Goal: Information Seeking & Learning: Learn about a topic

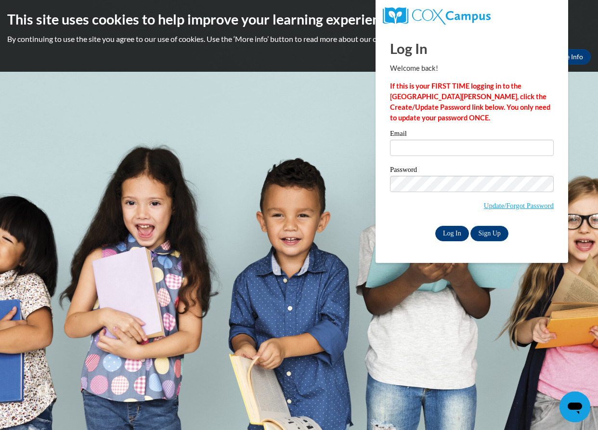
type input "[EMAIL_ADDRESS][DOMAIN_NAME]"
click at [439, 236] on input "Log In" at bounding box center [453, 233] width 34 height 15
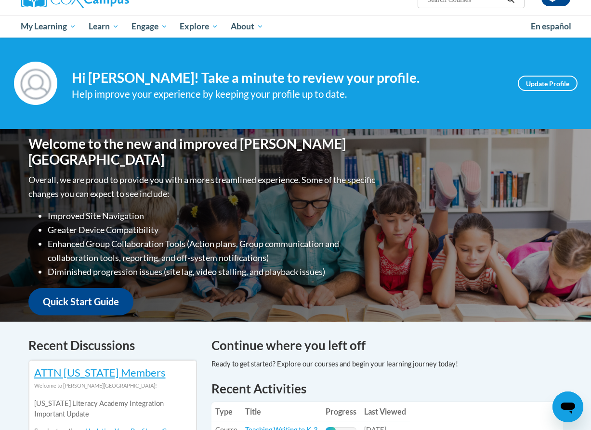
scroll to position [96, 0]
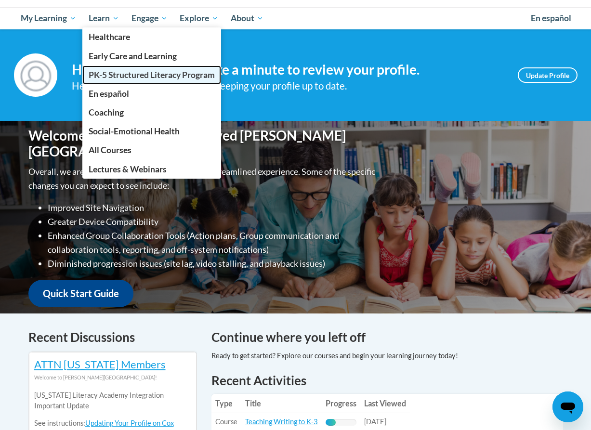
click at [116, 76] on span "PK-5 Structured Literacy Program" at bounding box center [152, 75] width 126 height 10
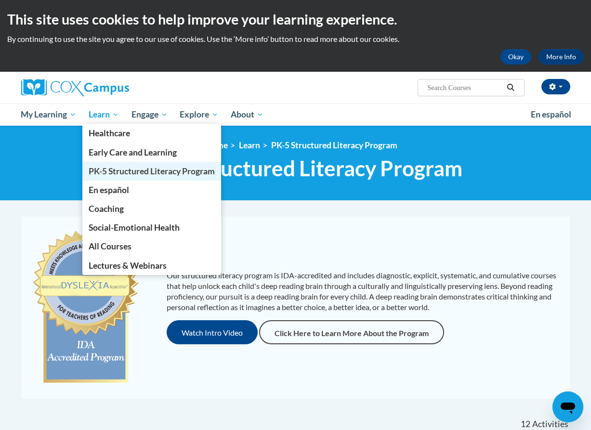
click at [126, 173] on span "PK-5 Structured Literacy Program" at bounding box center [152, 171] width 126 height 10
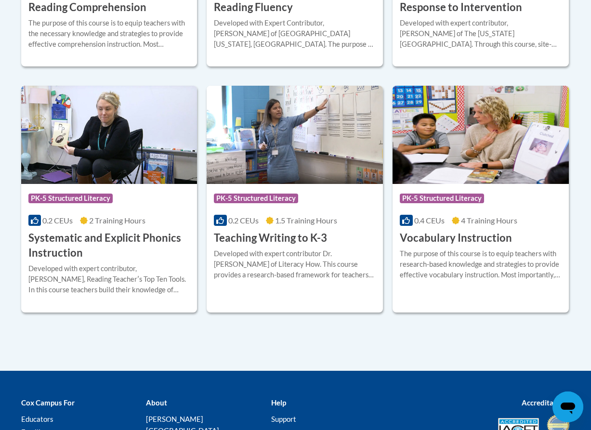
scroll to position [1108, 0]
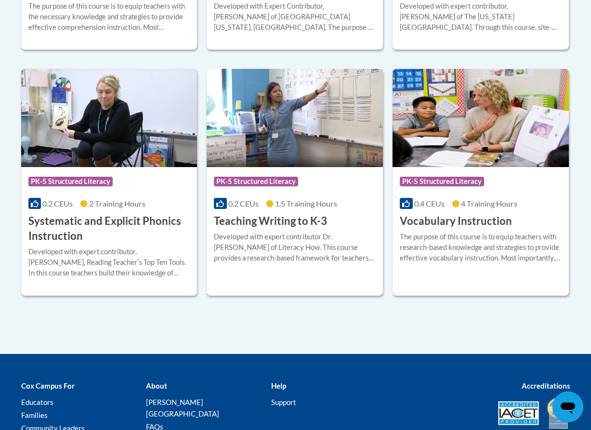
click at [257, 217] on h3 "Teaching Writing to K-3" at bounding box center [270, 221] width 113 height 15
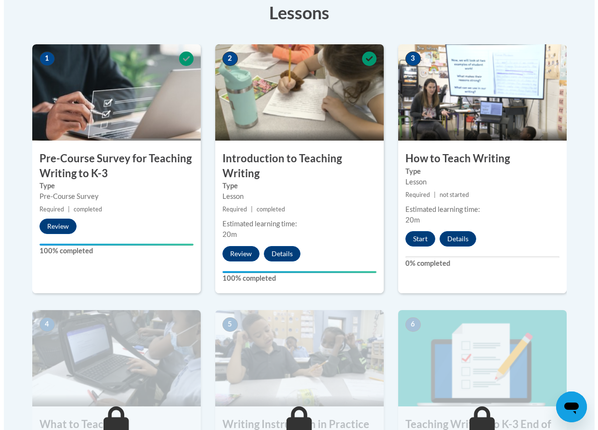
scroll to position [289, 0]
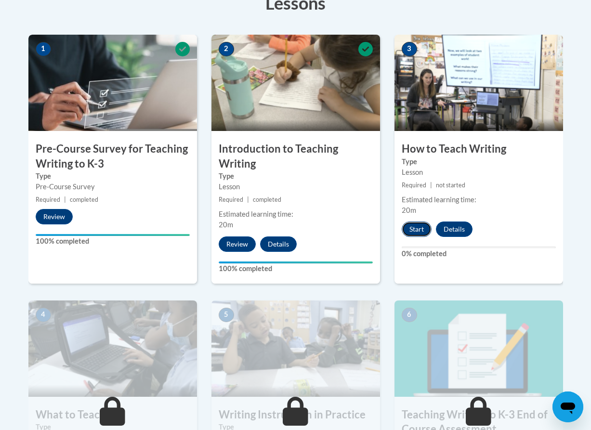
click at [407, 229] on button "Start" at bounding box center [417, 229] width 30 height 15
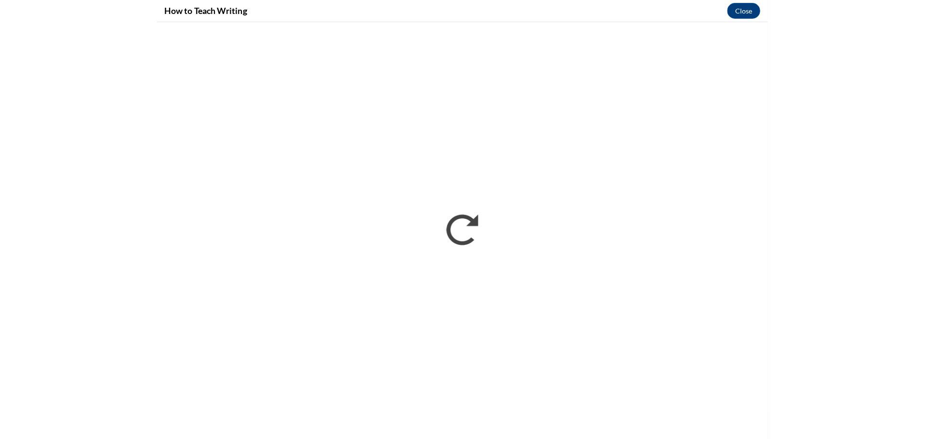
scroll to position [0, 0]
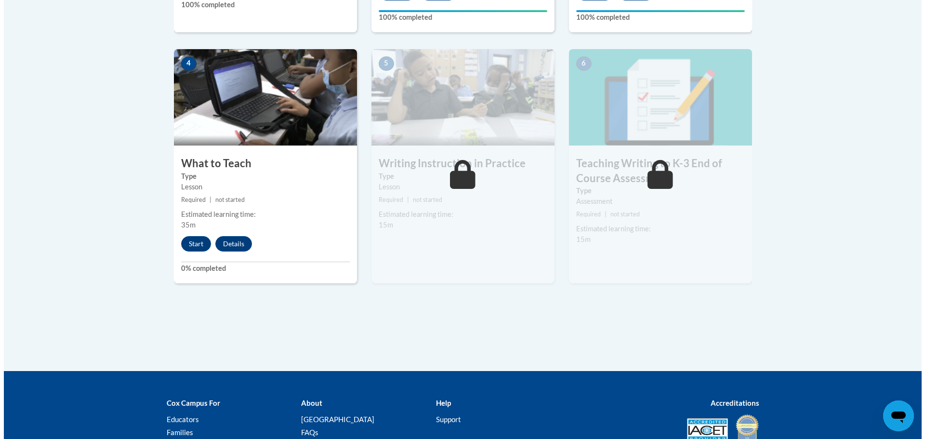
scroll to position [530, 0]
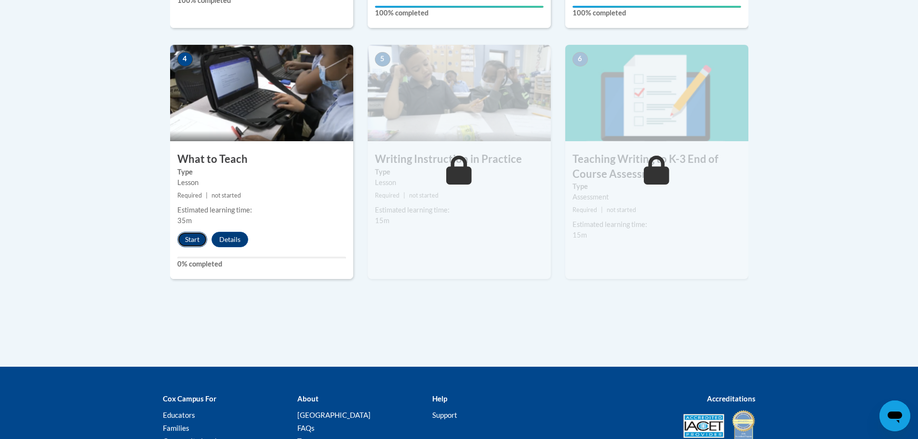
click at [194, 234] on button "Start" at bounding box center [192, 239] width 30 height 15
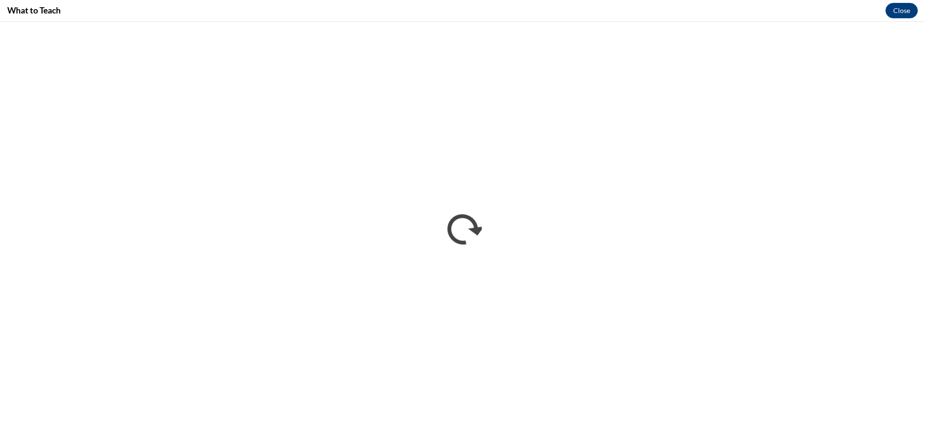
scroll to position [0, 0]
